Goal: Information Seeking & Learning: Learn about a topic

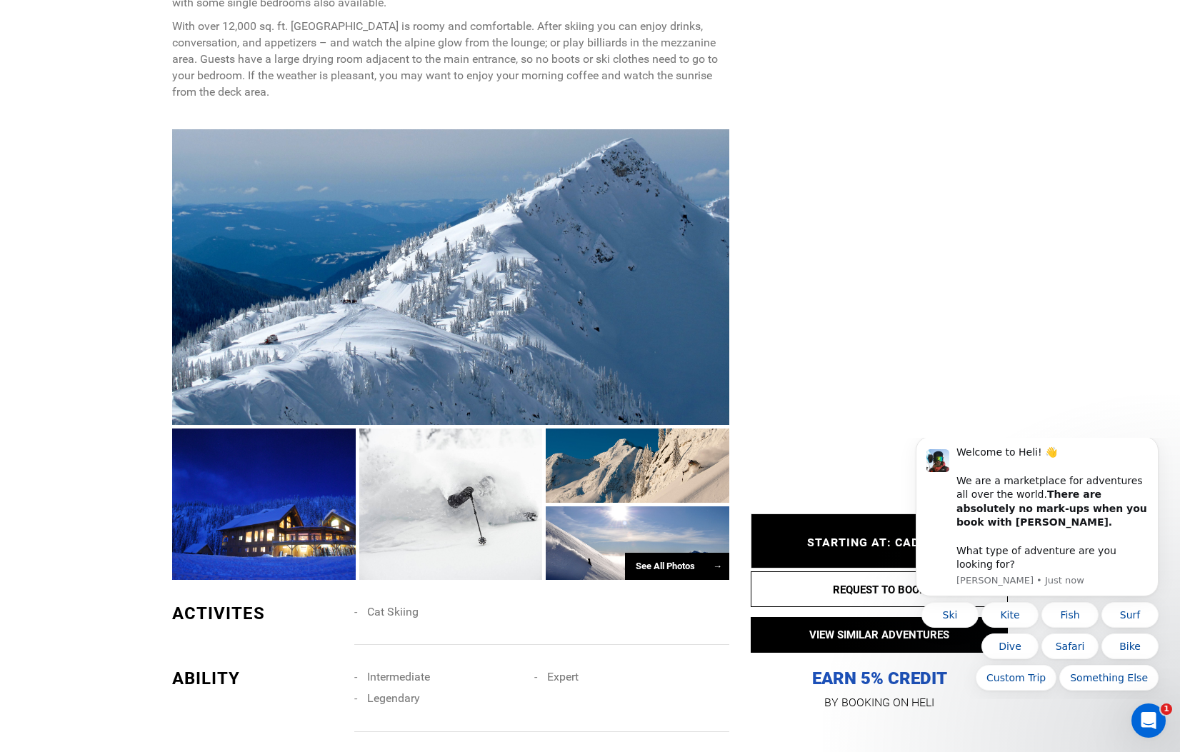
scroll to position [829, 0]
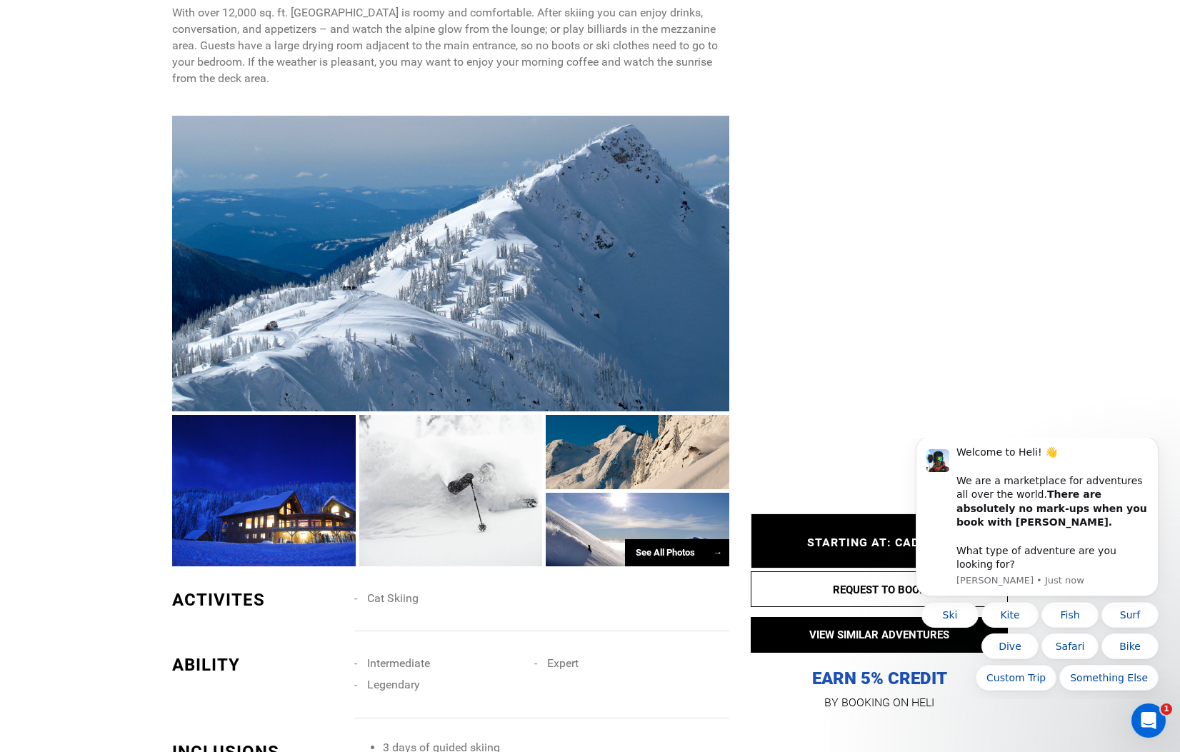
click at [283, 497] on div at bounding box center [264, 490] width 184 height 151
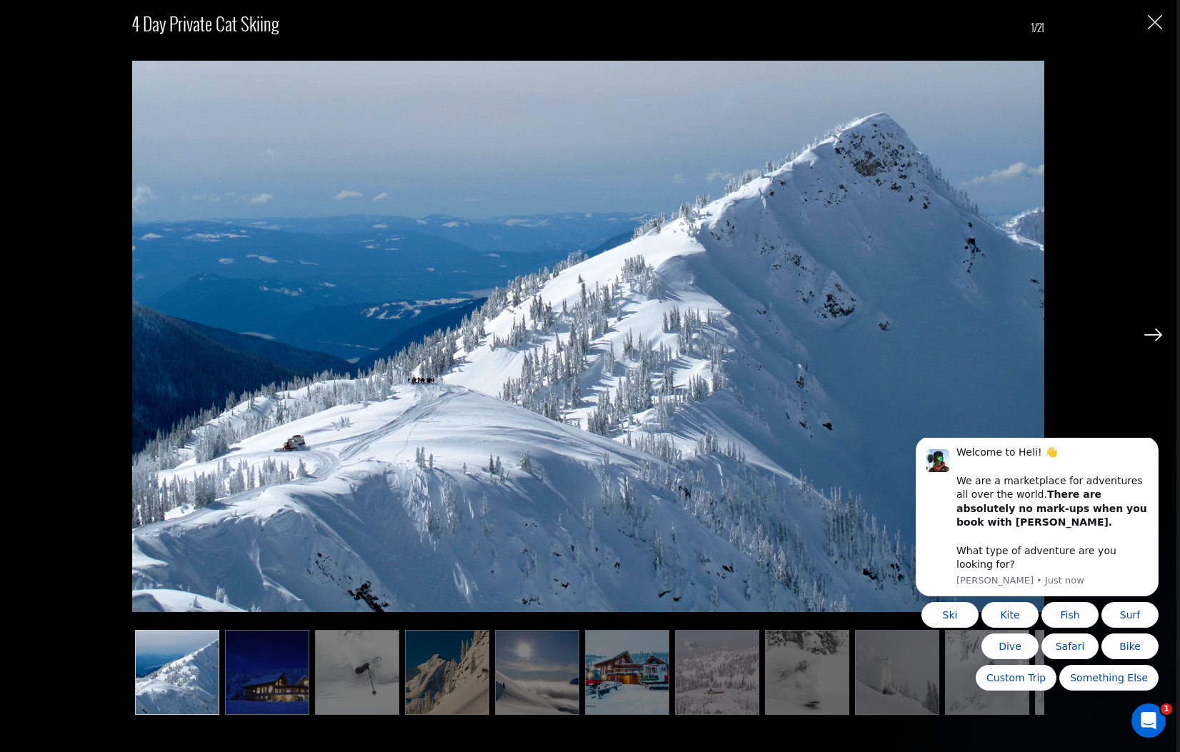
click at [1155, 331] on img at bounding box center [1153, 334] width 18 height 13
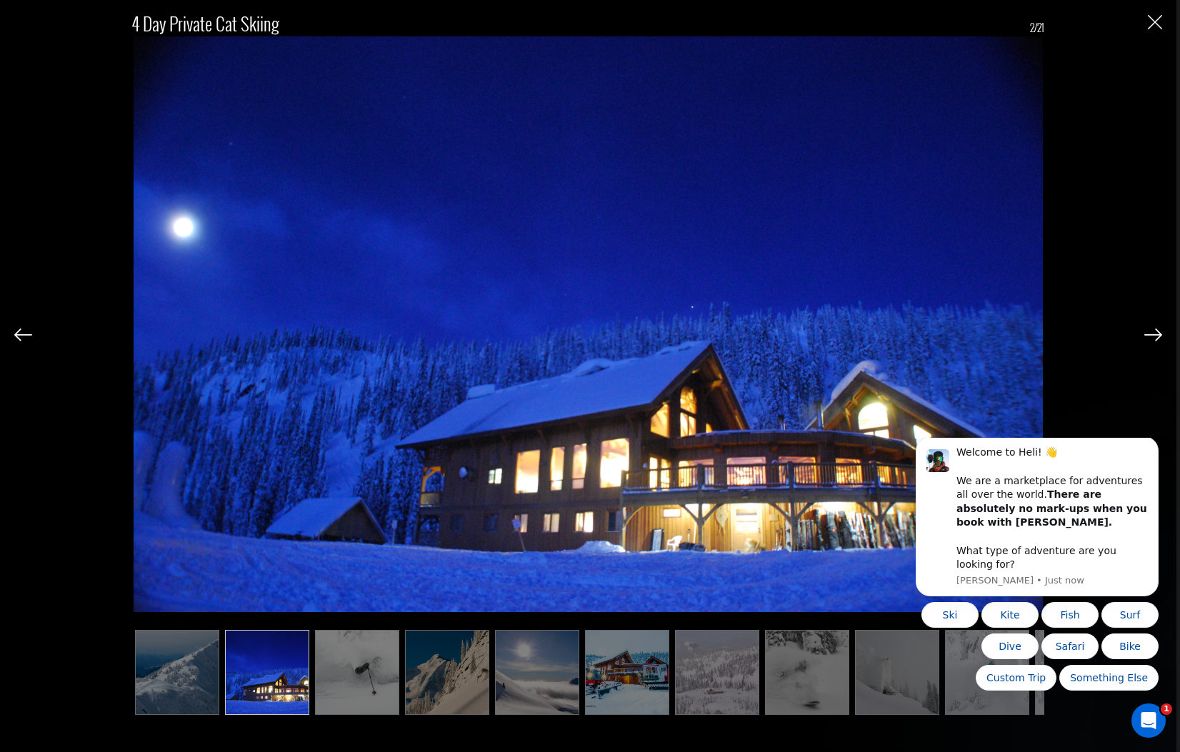
click at [1155, 331] on img at bounding box center [1153, 334] width 18 height 13
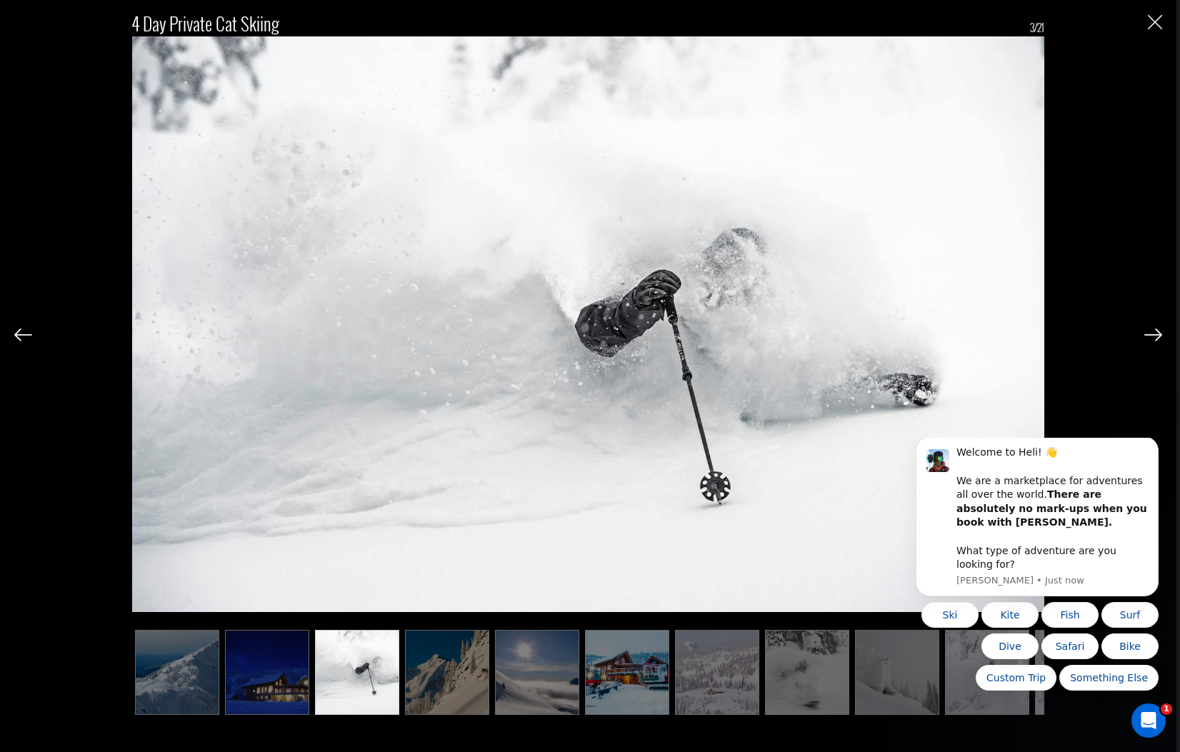
click at [1155, 331] on img at bounding box center [1153, 334] width 18 height 13
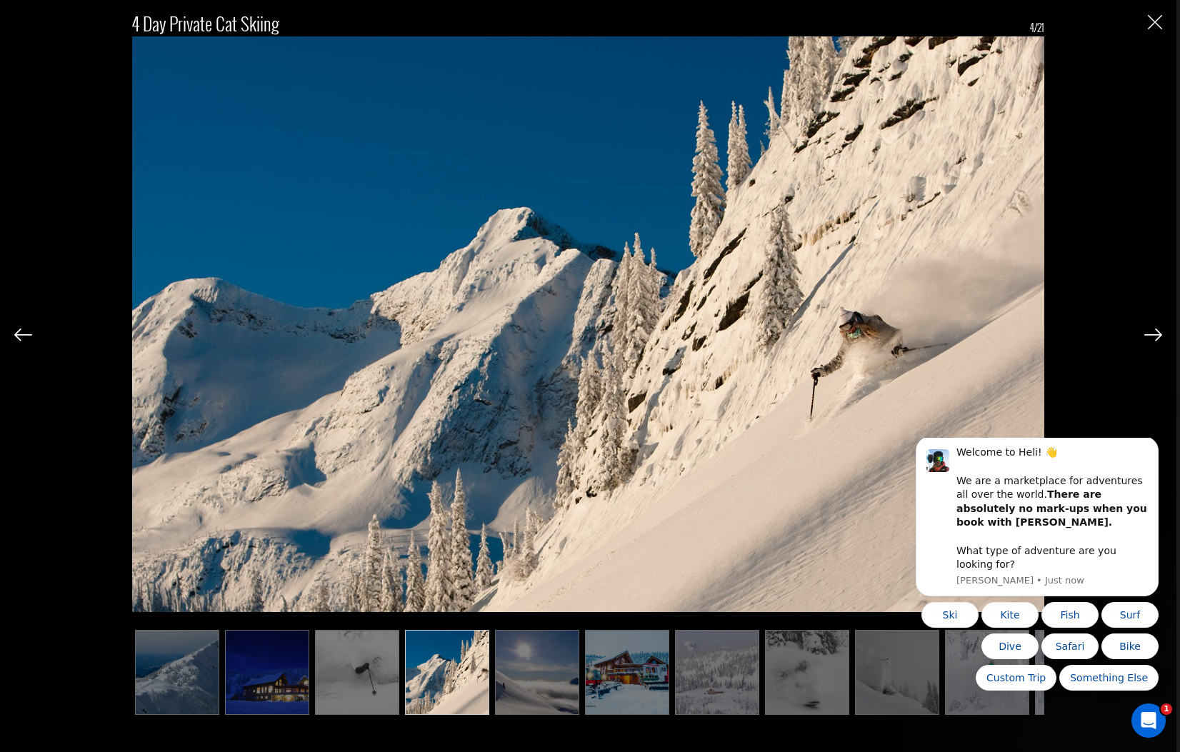
click at [1155, 331] on img at bounding box center [1153, 334] width 18 height 13
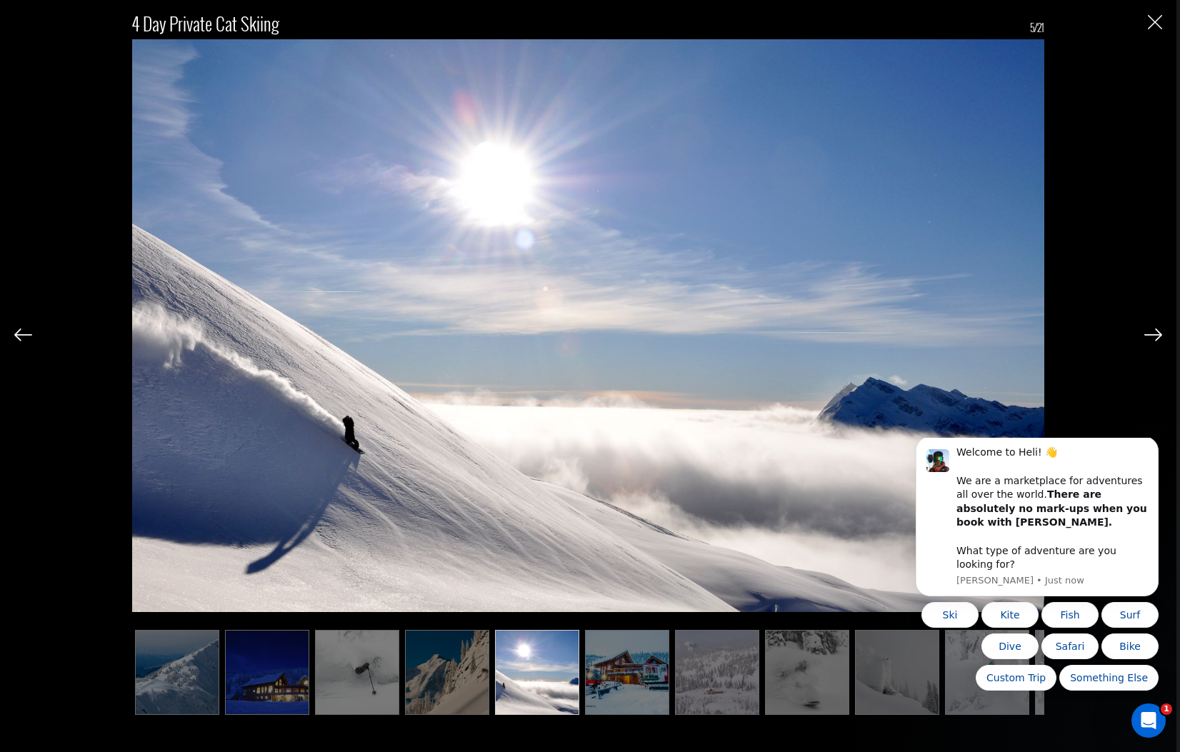
click at [1155, 331] on img at bounding box center [1153, 334] width 18 height 13
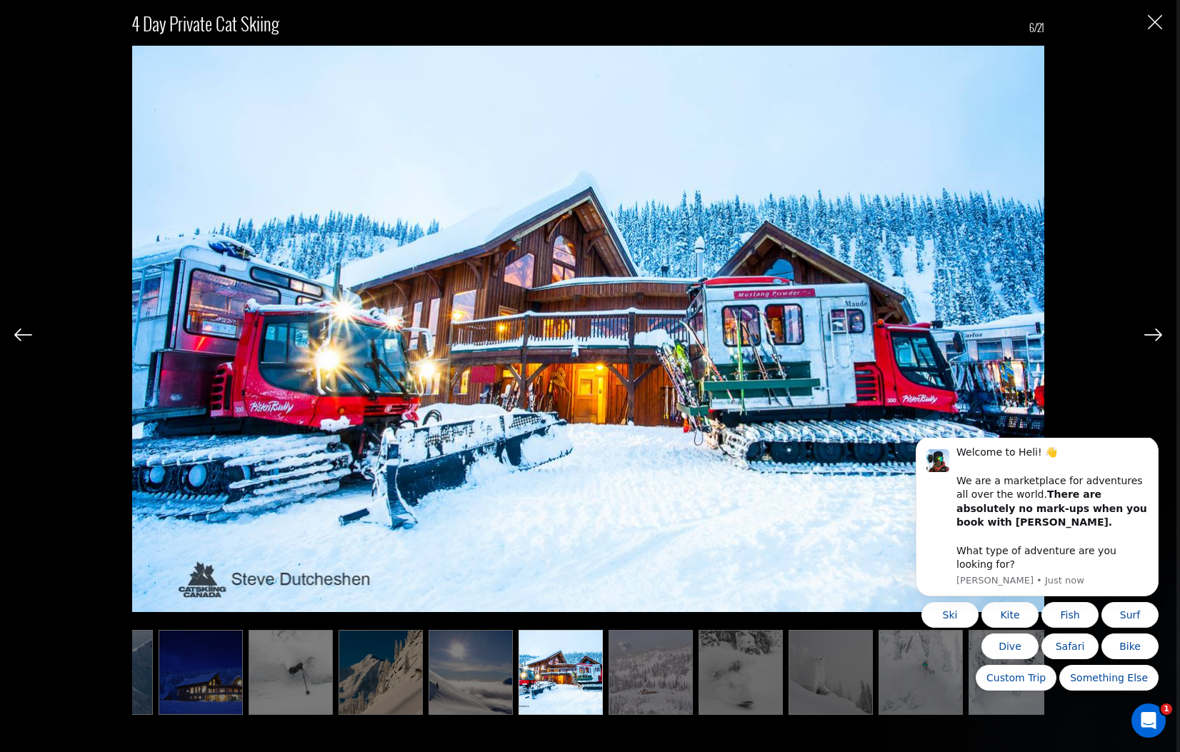
scroll to position [0, 71]
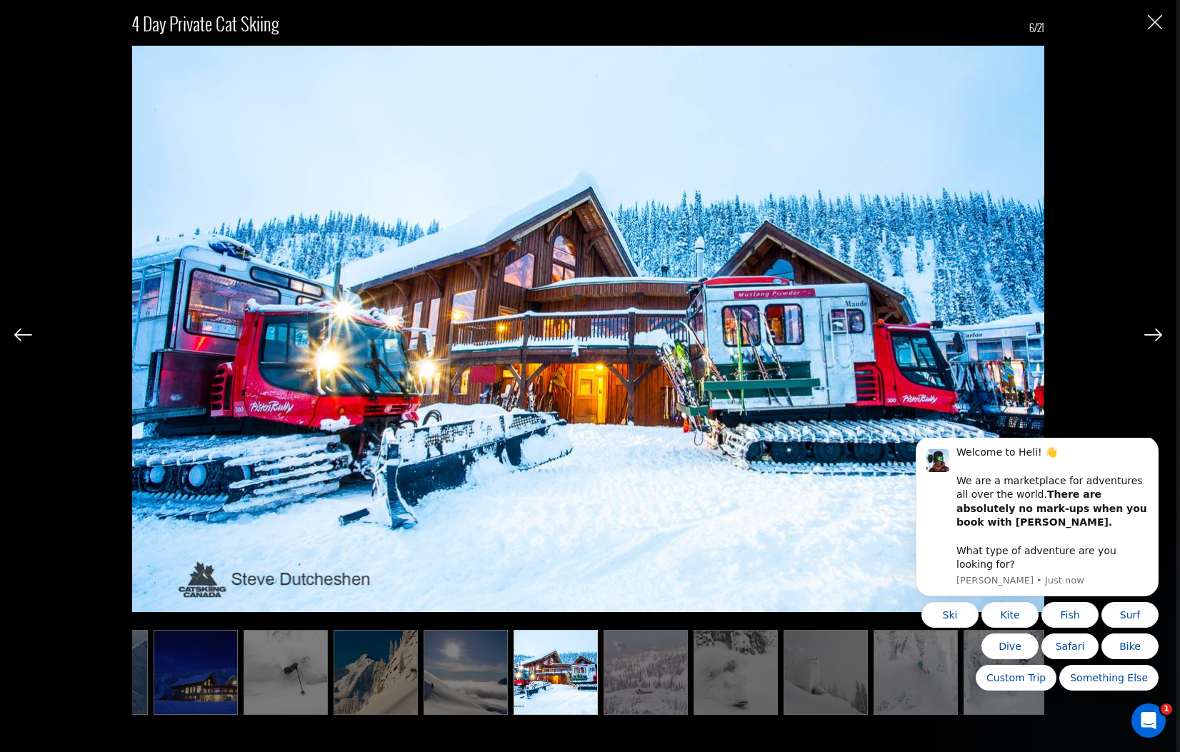
click at [1155, 331] on img at bounding box center [1153, 334] width 18 height 13
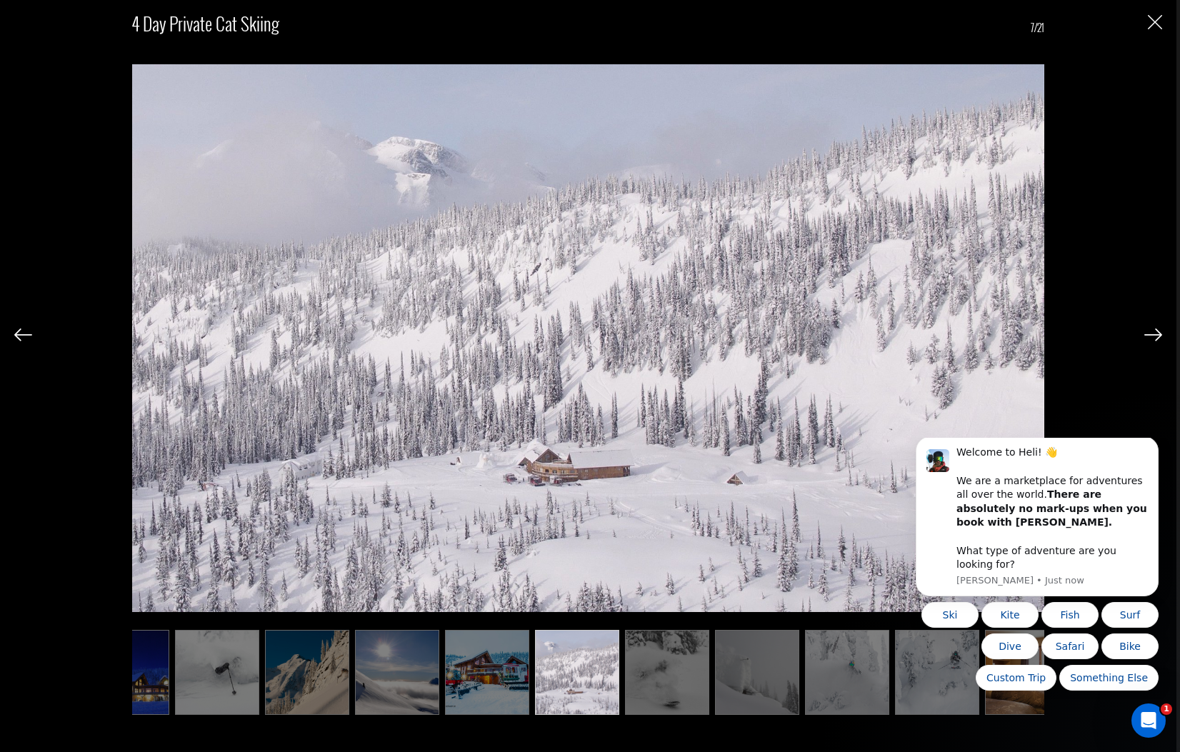
scroll to position [0, 143]
click at [1155, 331] on img at bounding box center [1153, 334] width 18 height 13
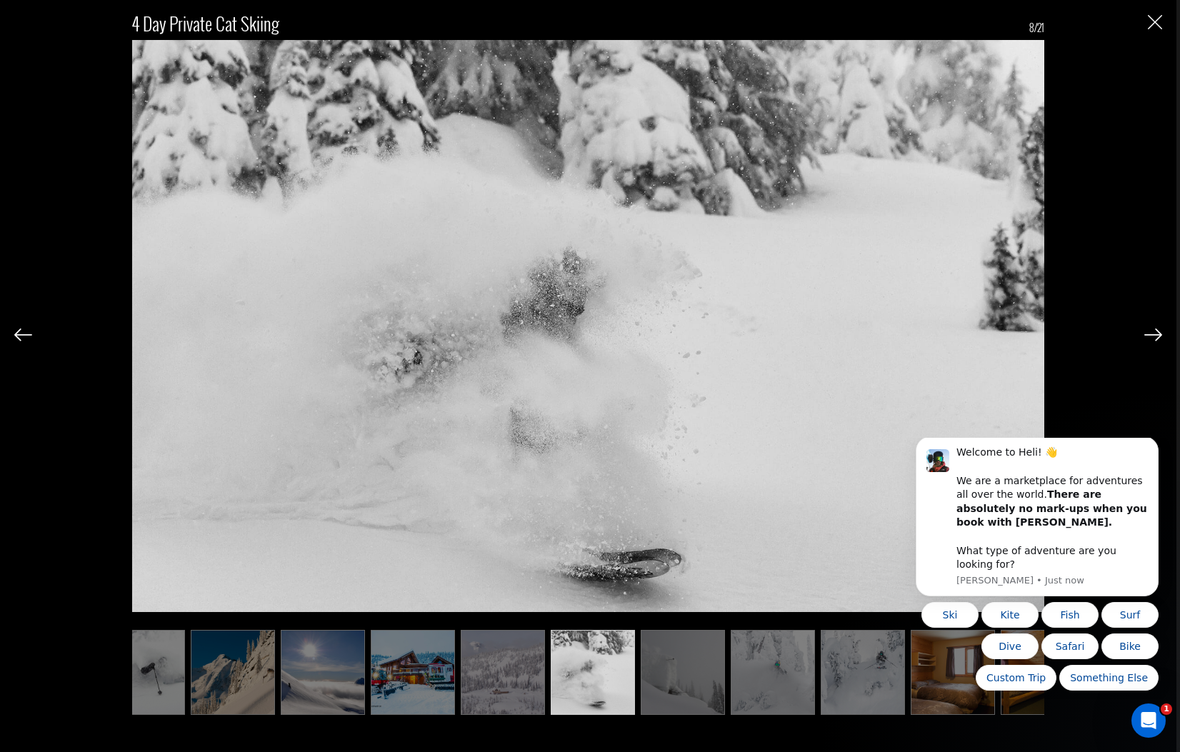
click at [1155, 331] on img at bounding box center [1153, 334] width 18 height 13
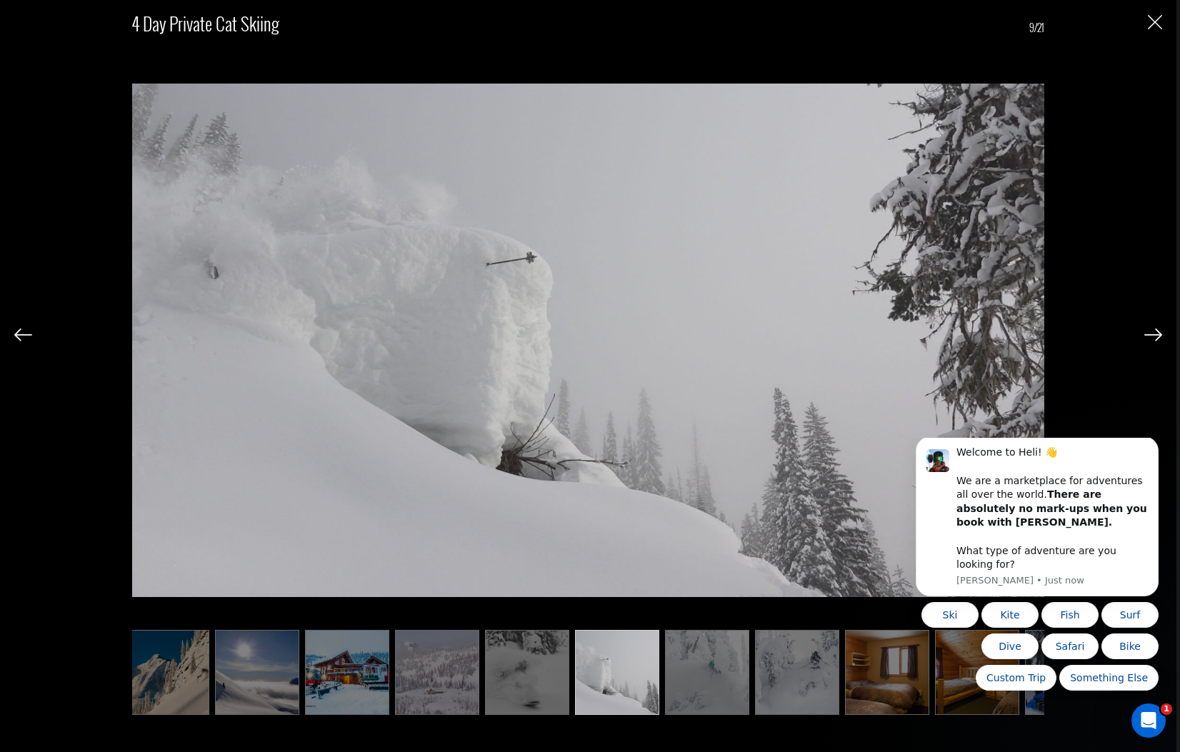
click at [1155, 331] on img at bounding box center [1153, 334] width 18 height 13
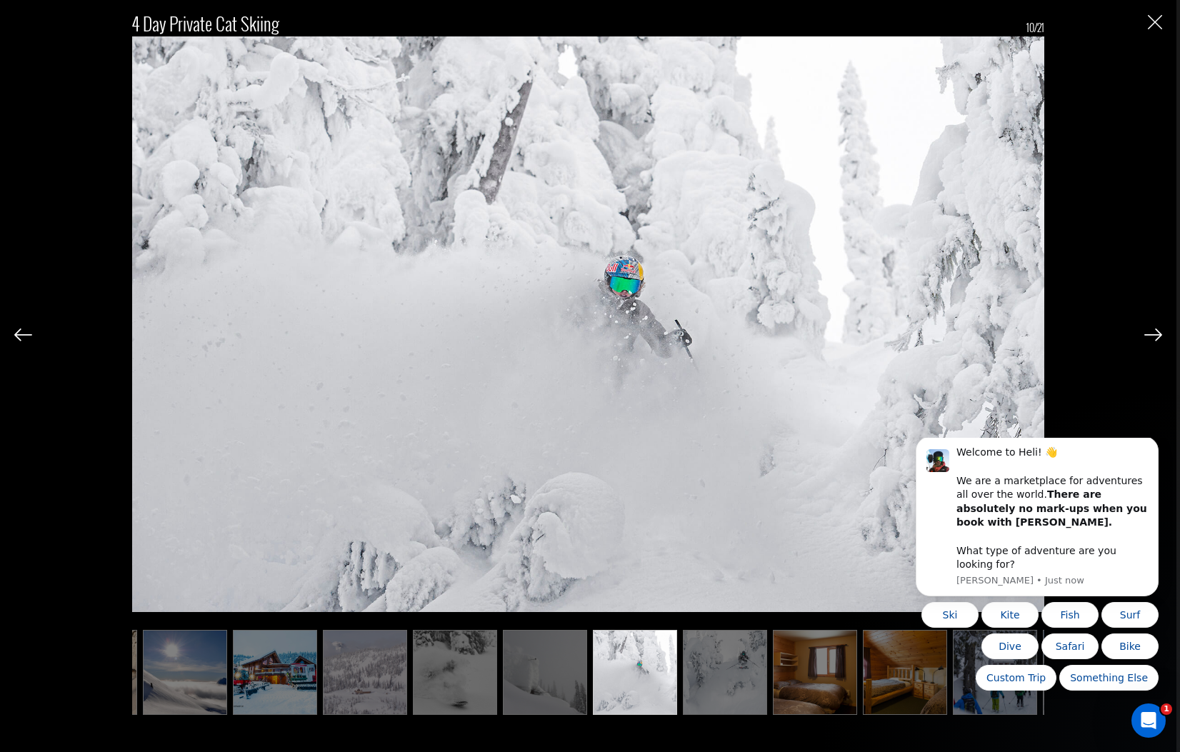
click at [1155, 331] on img at bounding box center [1153, 334] width 18 height 13
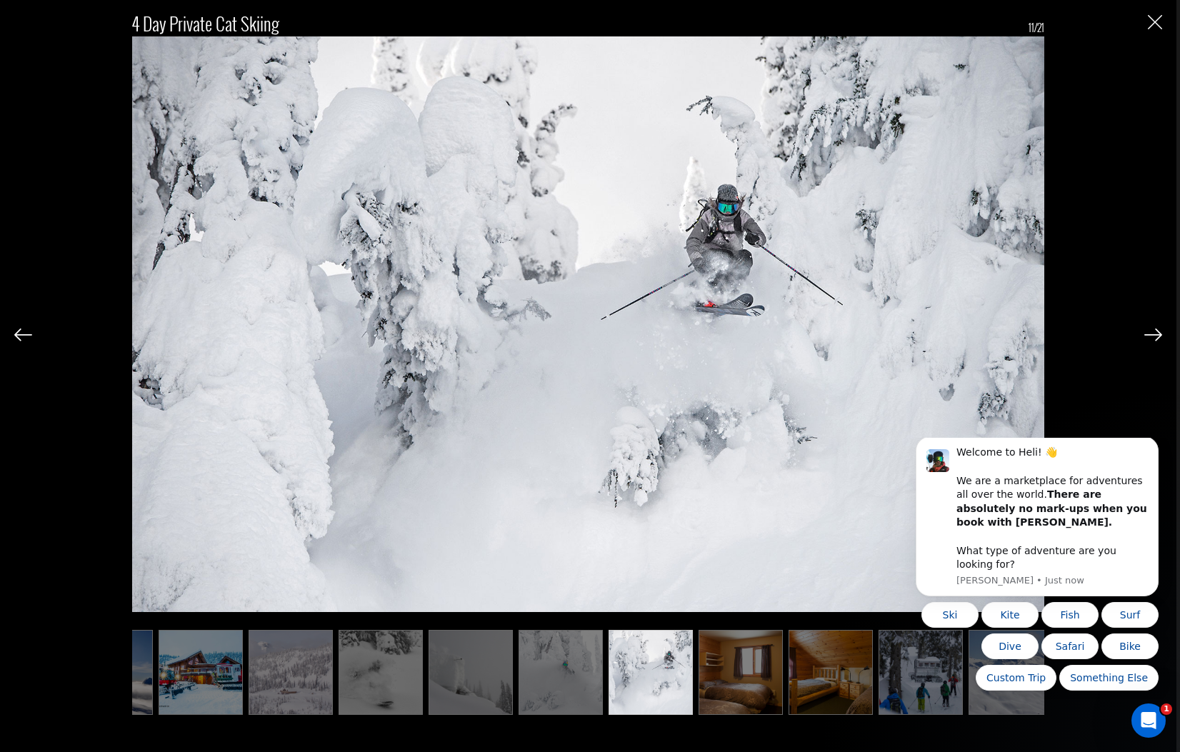
click at [1155, 331] on img at bounding box center [1153, 334] width 18 height 13
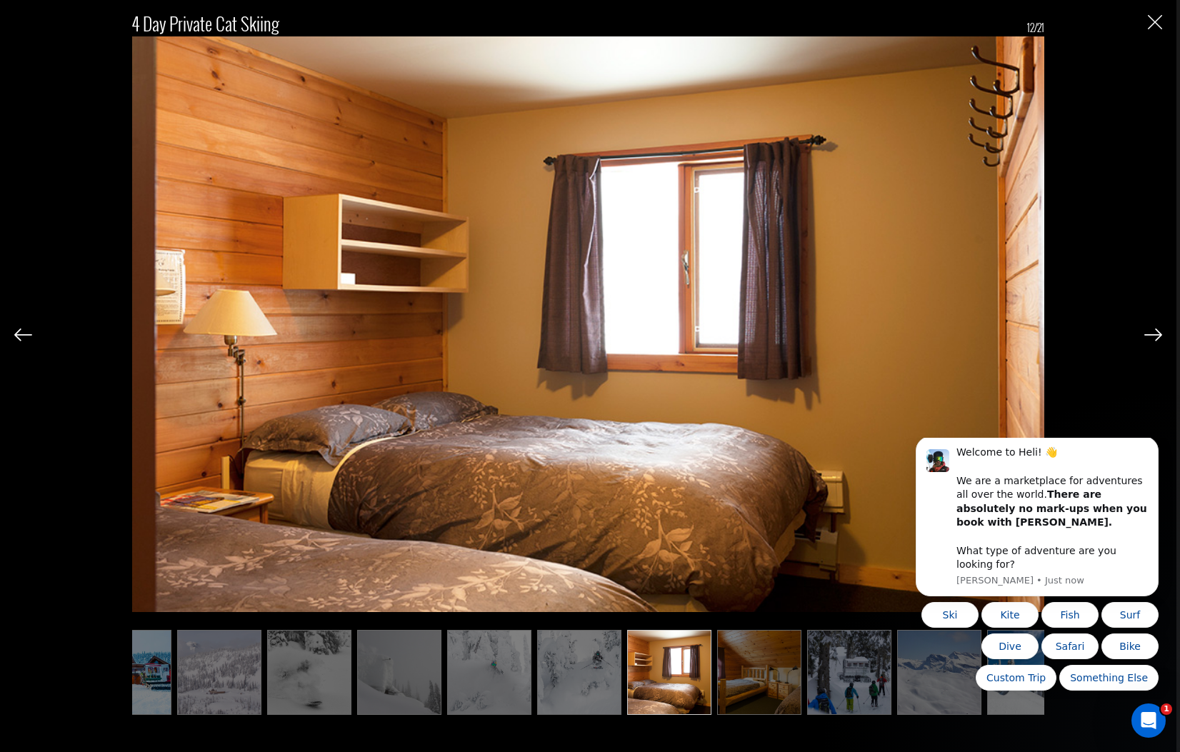
click at [1155, 331] on img at bounding box center [1153, 334] width 18 height 13
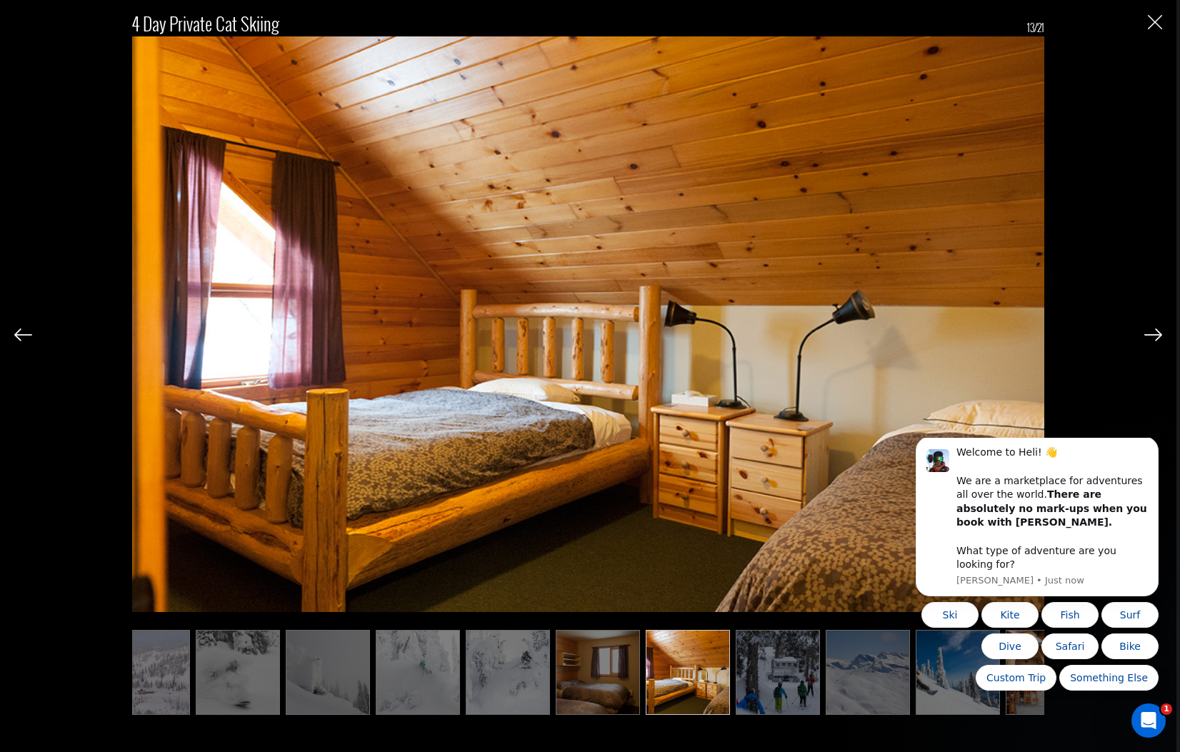
click at [1155, 331] on img at bounding box center [1153, 334] width 18 height 13
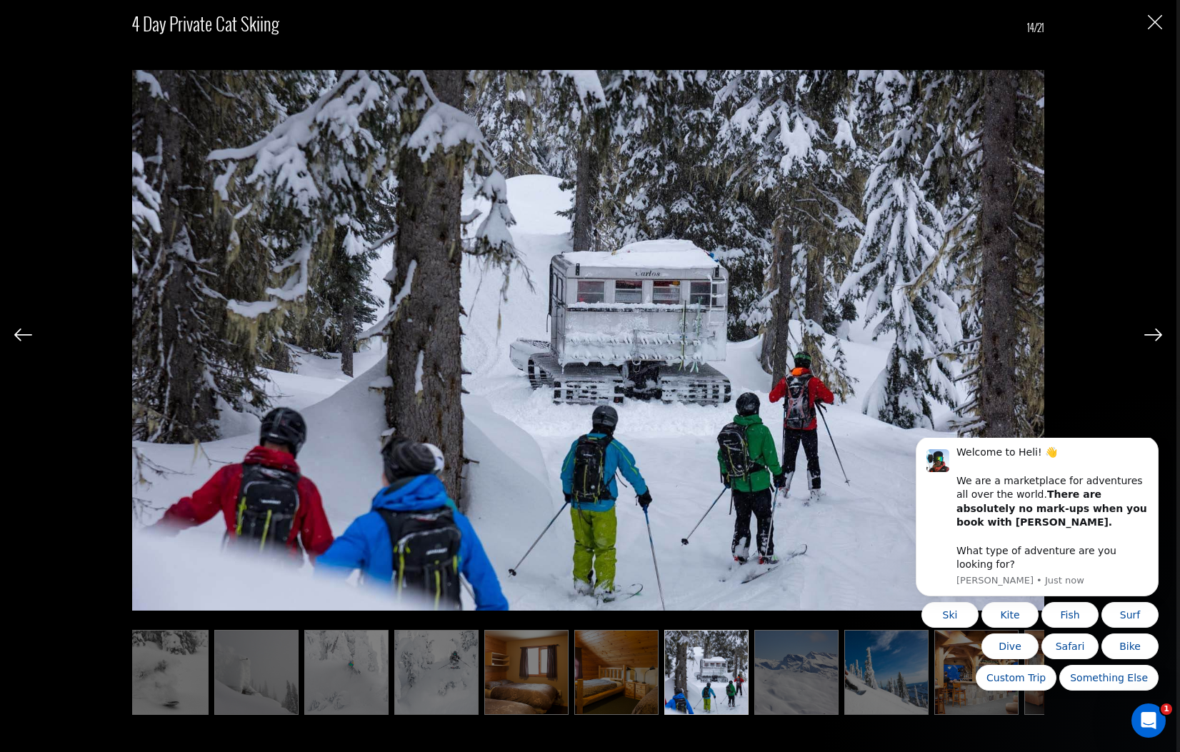
scroll to position [0, 640]
click at [1155, 331] on img at bounding box center [1153, 334] width 18 height 13
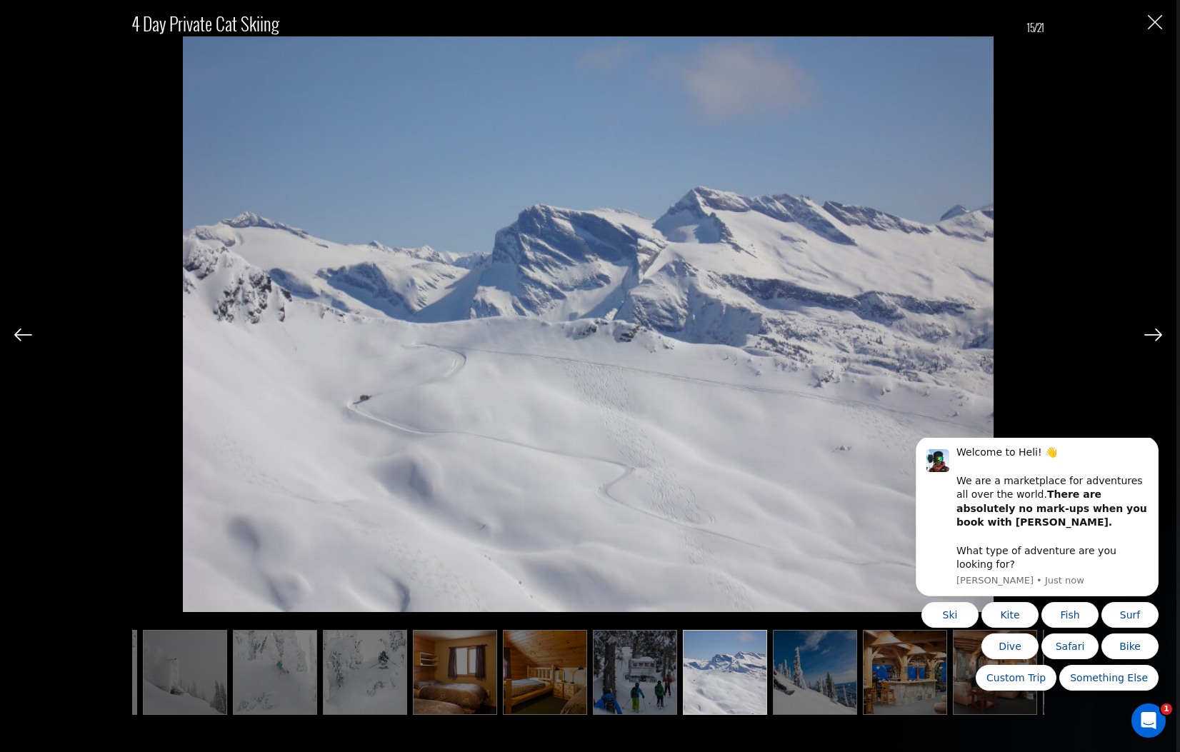
click at [1155, 331] on img at bounding box center [1153, 334] width 18 height 13
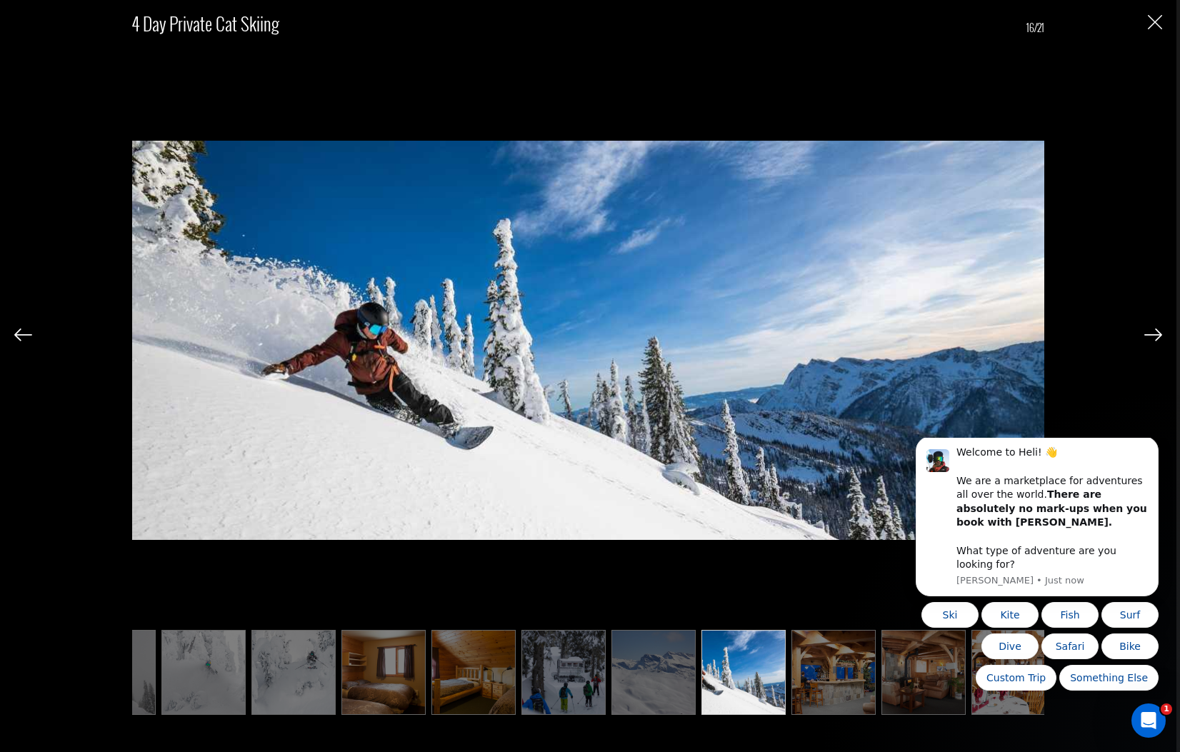
click at [1155, 331] on img at bounding box center [1153, 334] width 18 height 13
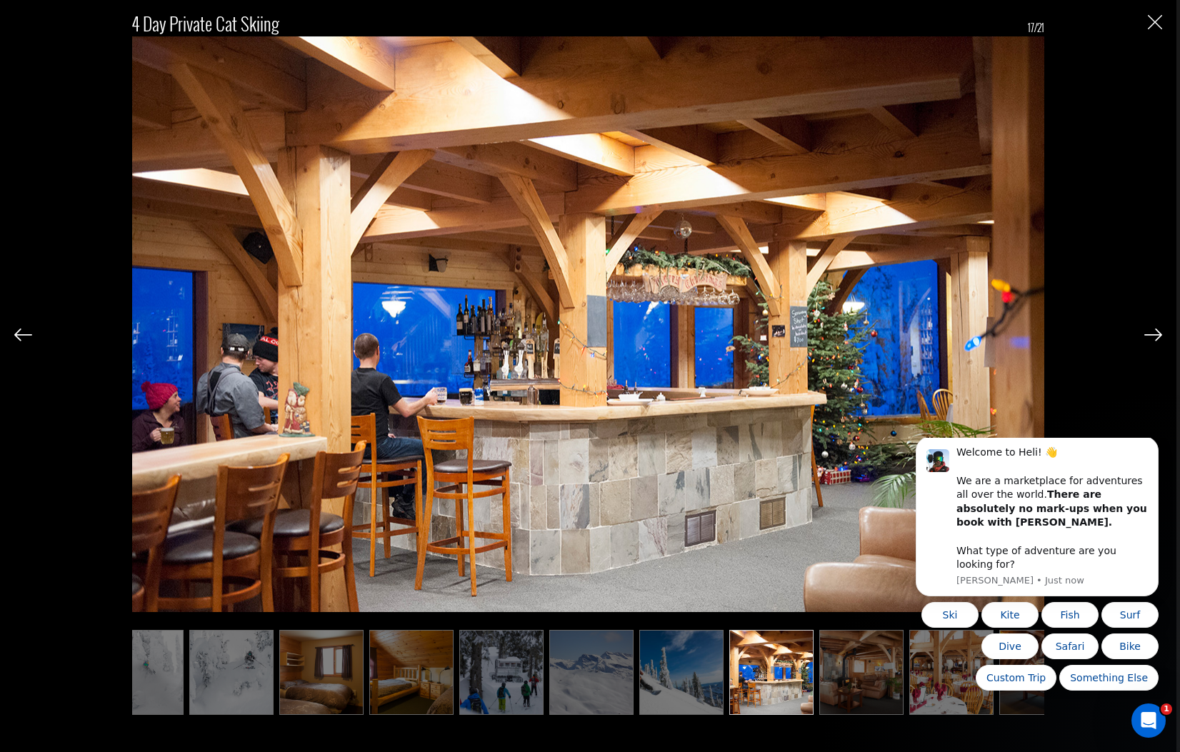
scroll to position [0, 855]
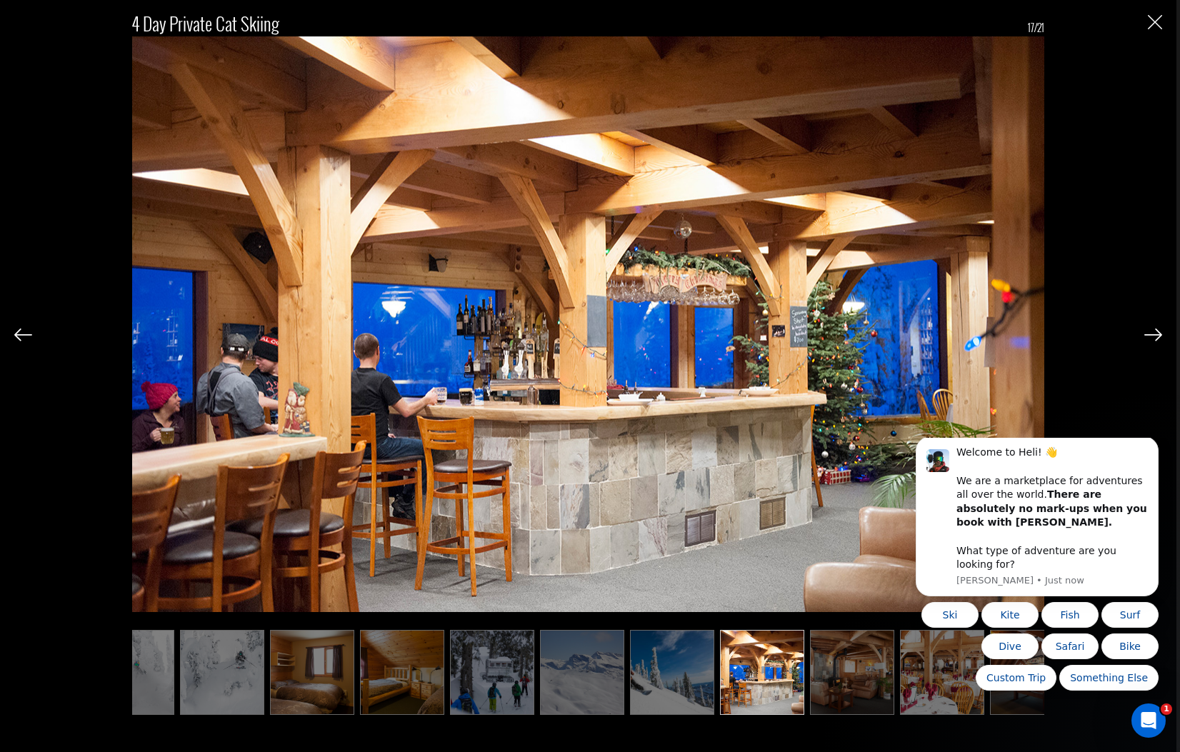
click at [1155, 331] on img at bounding box center [1153, 334] width 18 height 13
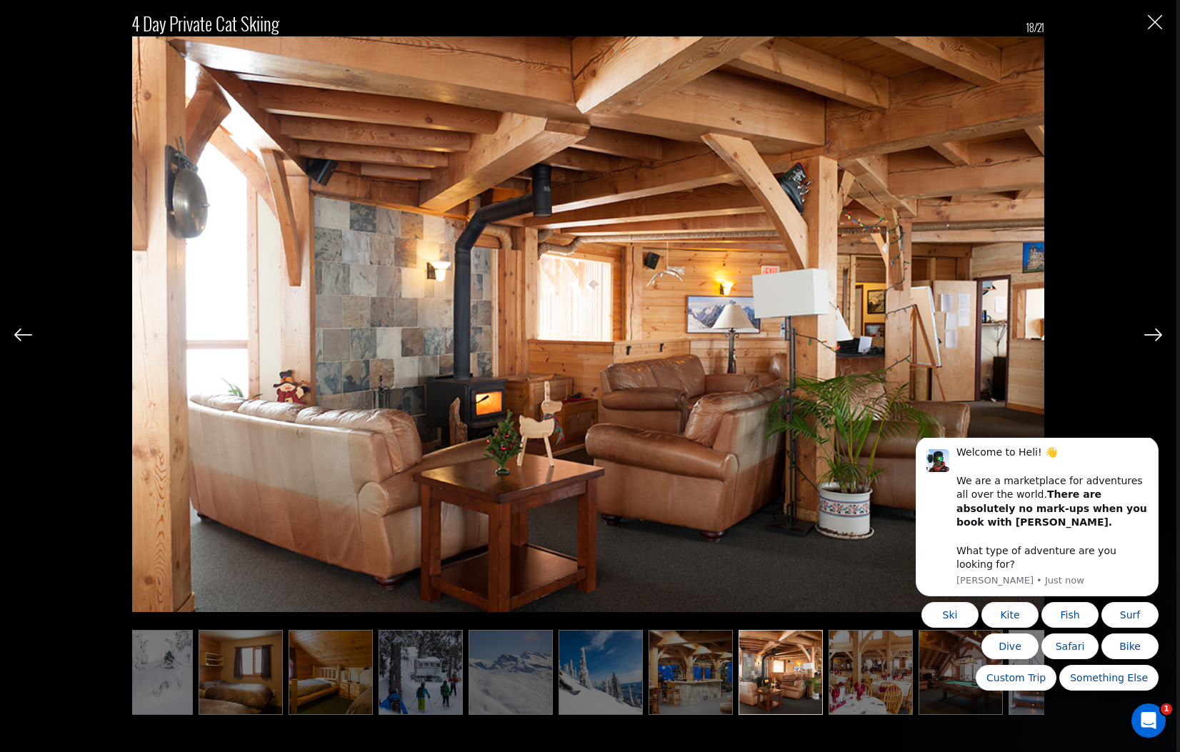
click at [1155, 331] on img at bounding box center [1153, 334] width 18 height 13
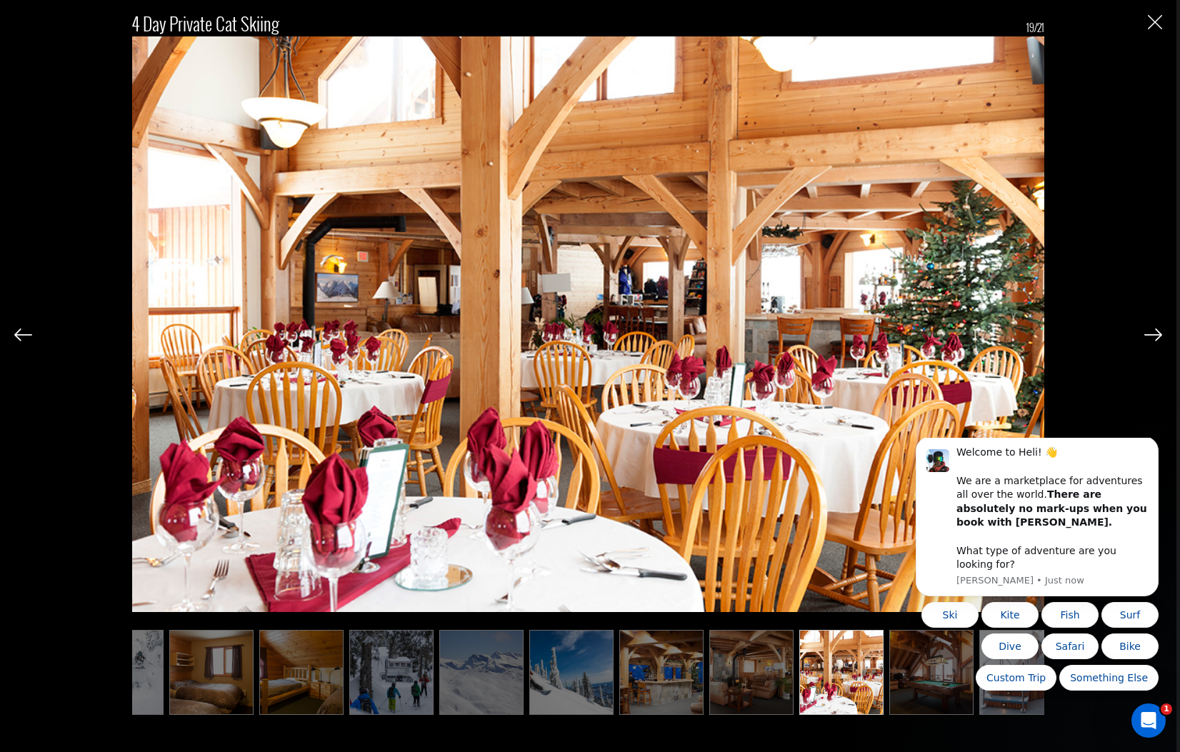
scroll to position [0, 977]
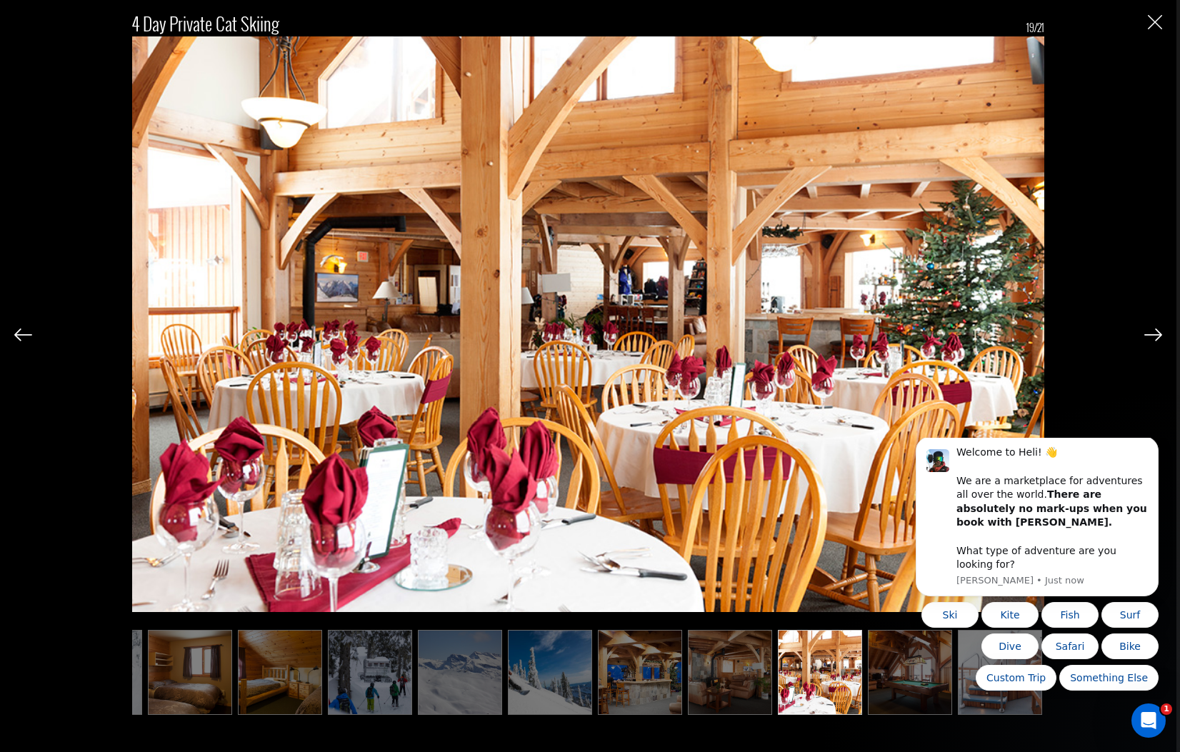
click at [1155, 331] on img at bounding box center [1153, 334] width 18 height 13
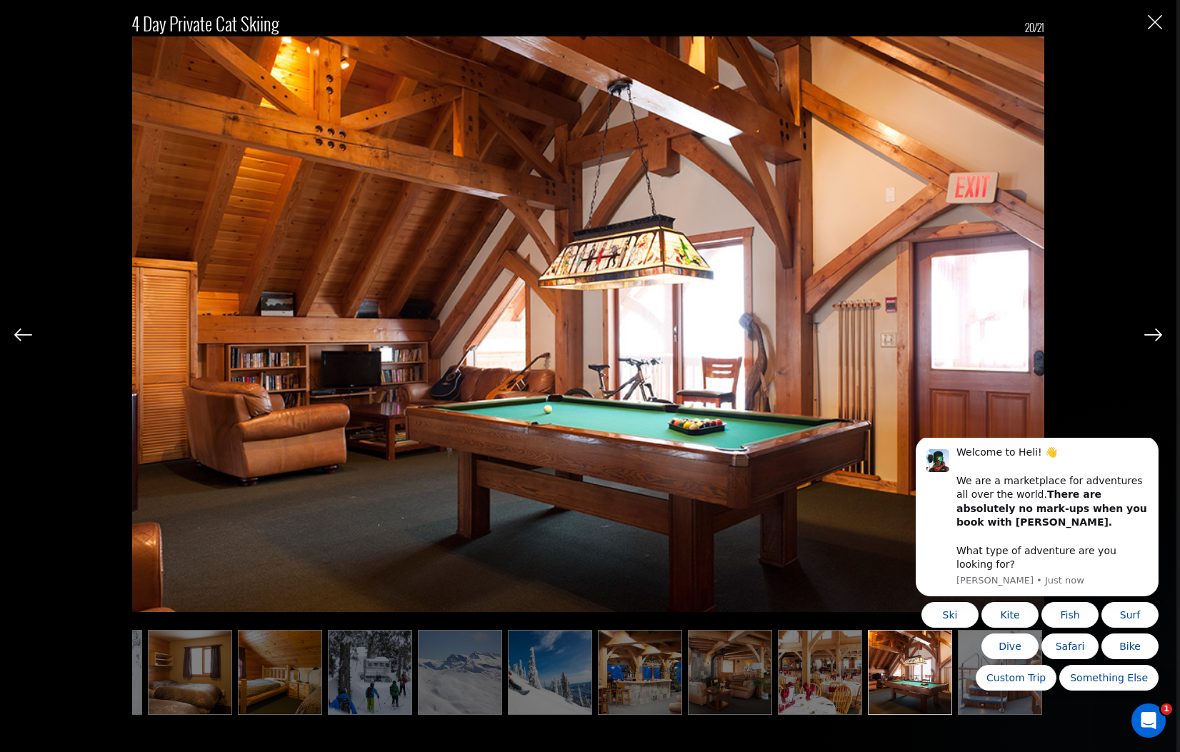
click at [1155, 331] on img at bounding box center [1153, 334] width 18 height 13
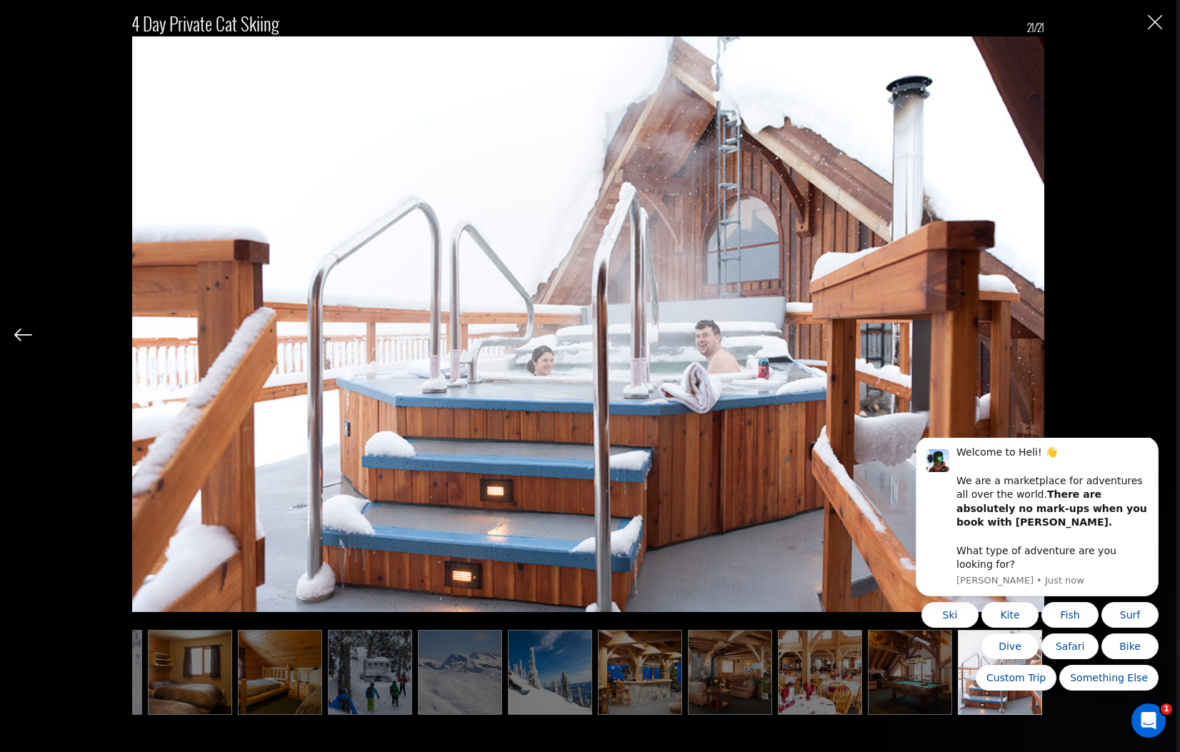
click at [1155, 331] on div "4 Day Private Cat Skiing 21/21" at bounding box center [587, 357] width 1147 height 714
click at [1151, 19] on img "Close" at bounding box center [1154, 22] width 14 height 14
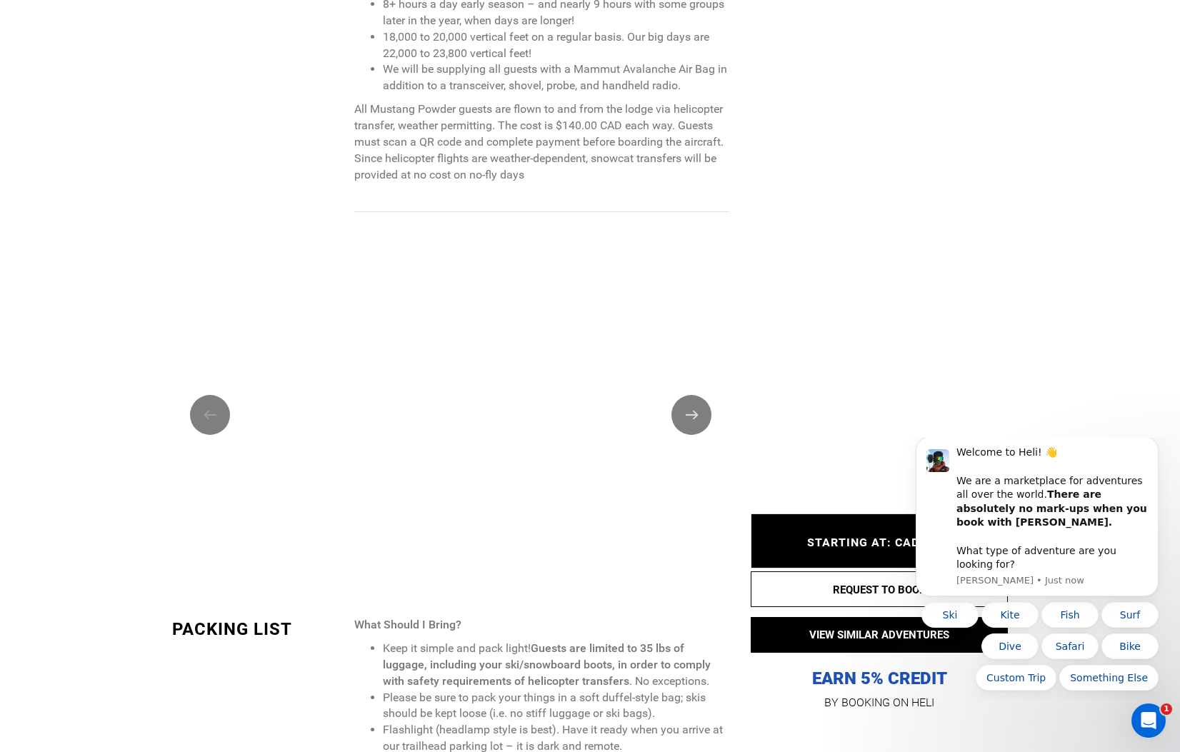
scroll to position [1624, 0]
